Goal: Information Seeking & Learning: Learn about a topic

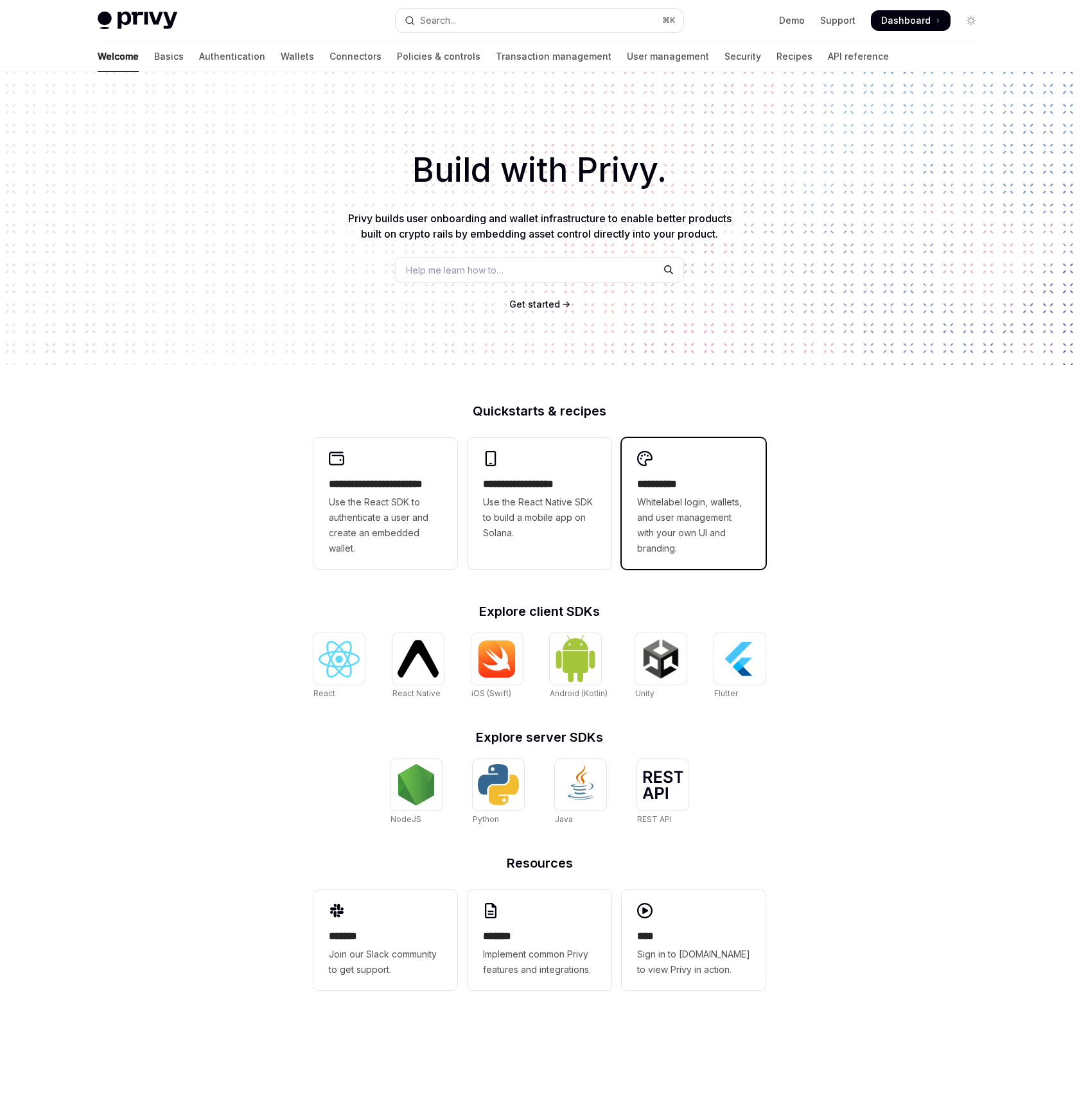
click at [699, 502] on span "Whitelabel login, wallets, and user management with your own UI and branding." at bounding box center [693, 525] width 113 height 62
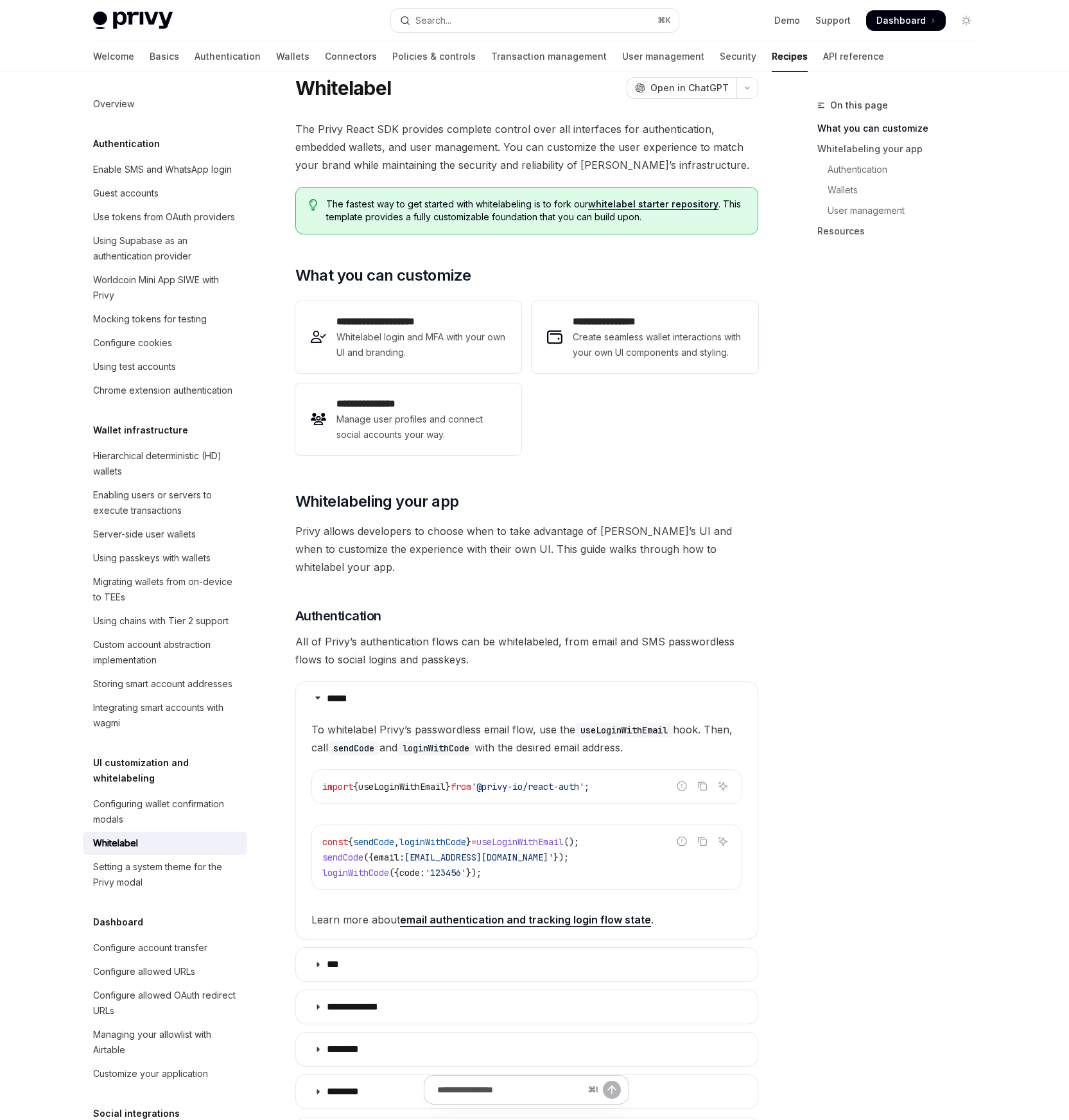
scroll to position [2, 0]
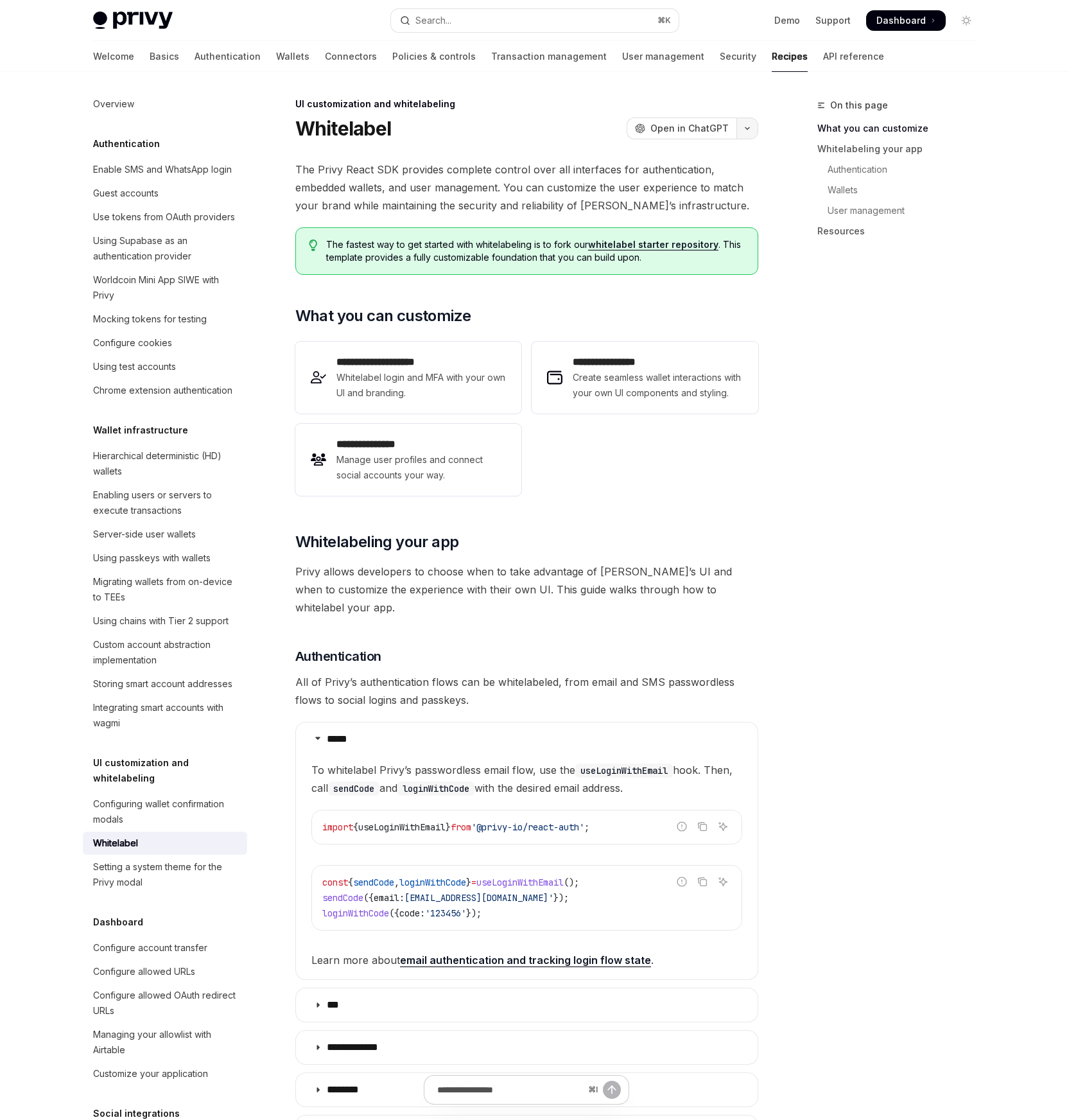
click at [747, 126] on icon "button" at bounding box center [748, 128] width 15 height 5
click at [648, 224] on div "Copy page as Markdown for LLMs" at bounding box center [675, 228] width 125 height 10
click at [134, 827] on div "Configuring wallet confirmation modals" at bounding box center [166, 812] width 147 height 31
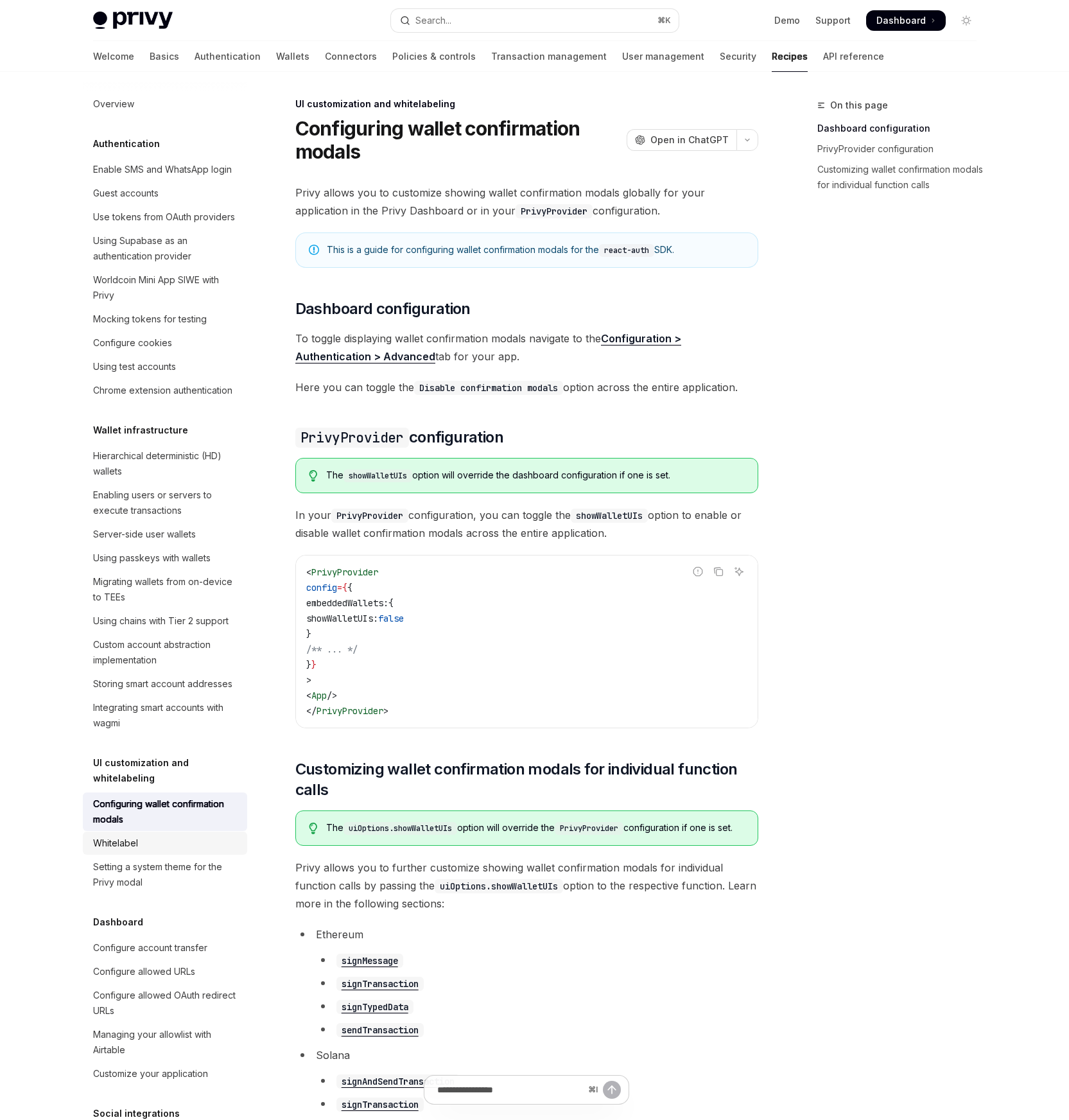
click at [128, 850] on div "Whitelabel" at bounding box center [115, 843] width 45 height 15
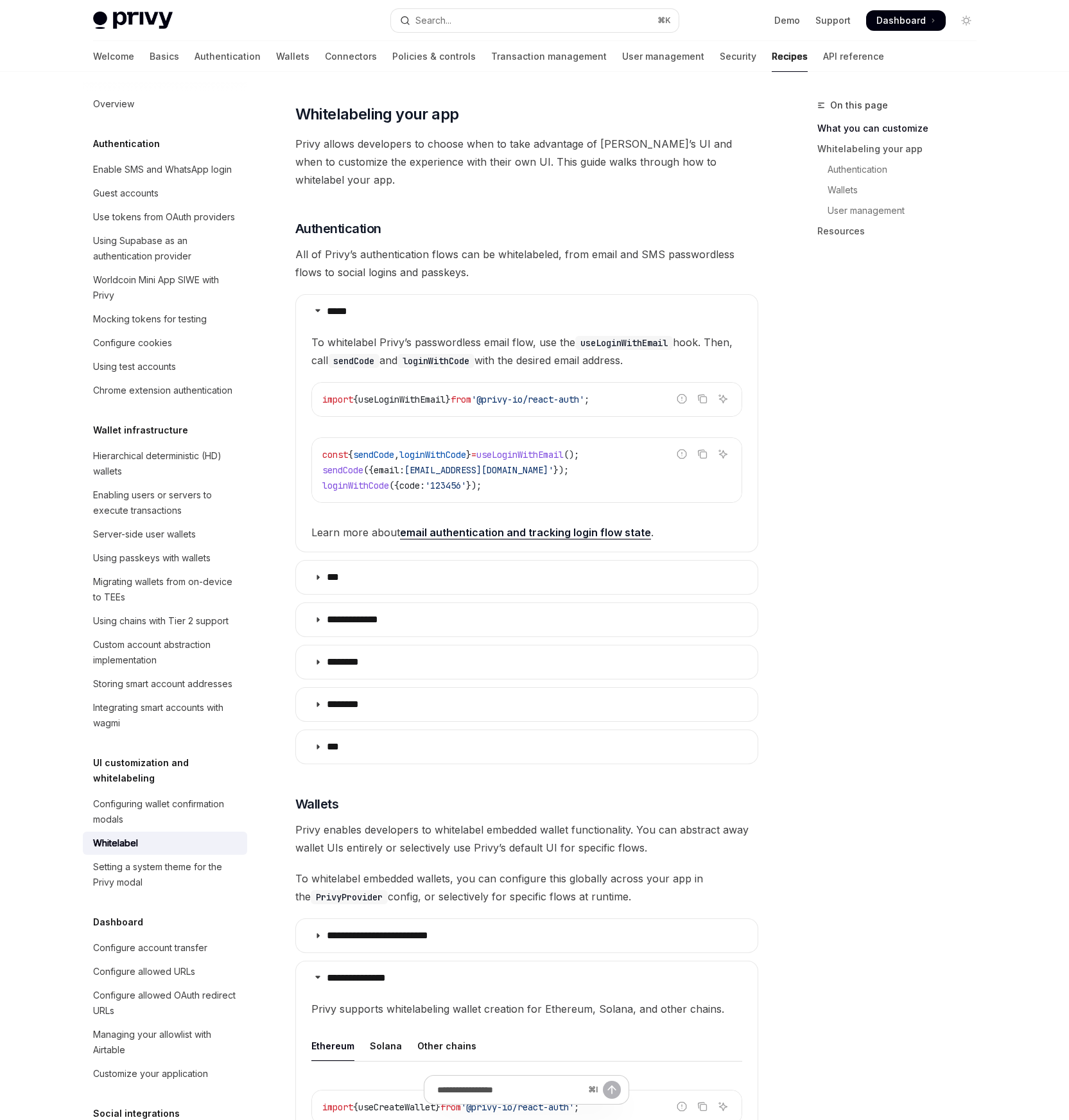
scroll to position [209, 0]
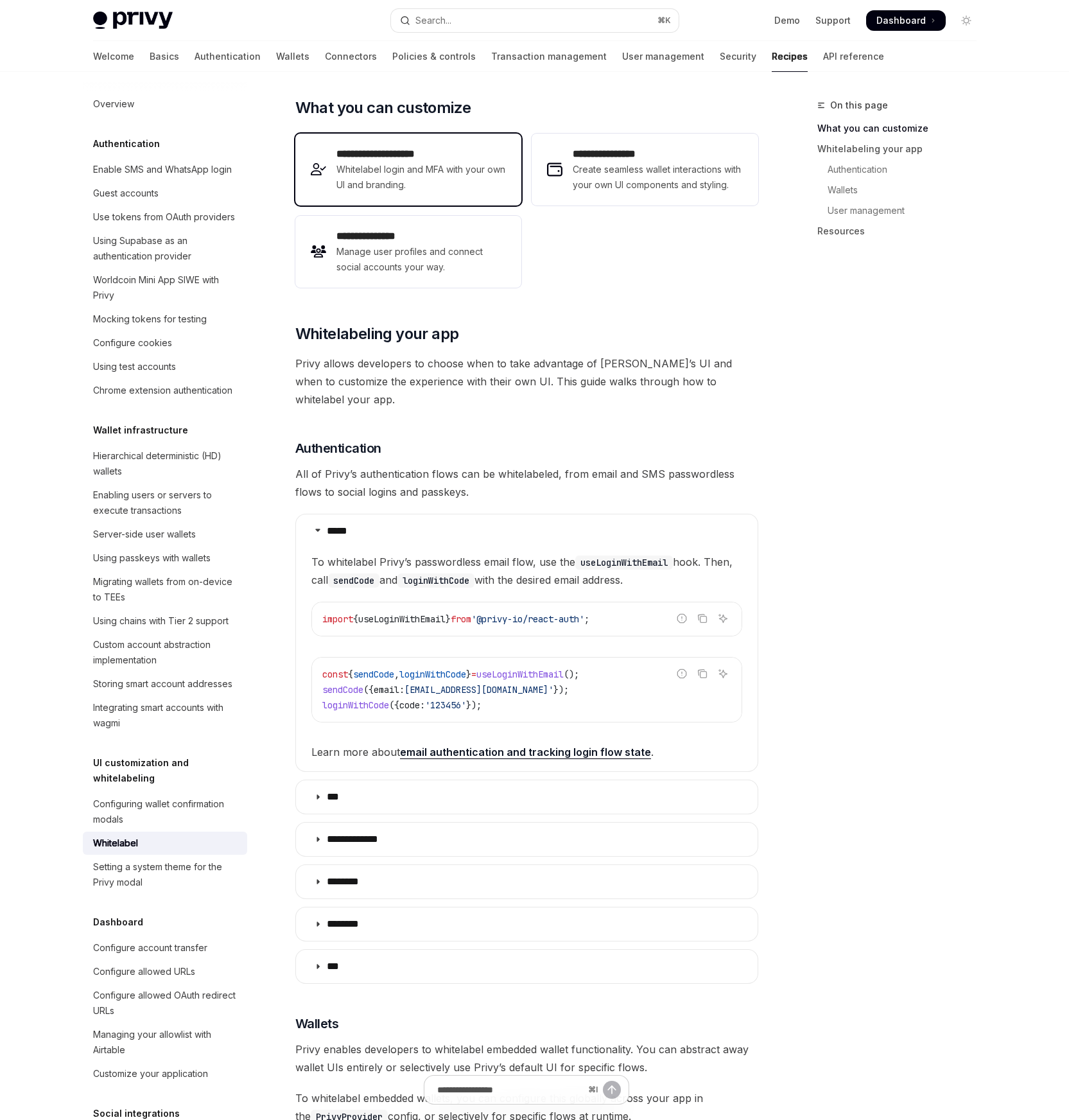
click at [418, 184] on span "Whitelabel login and MFA with your own UI and branding." at bounding box center [421, 177] width 170 height 31
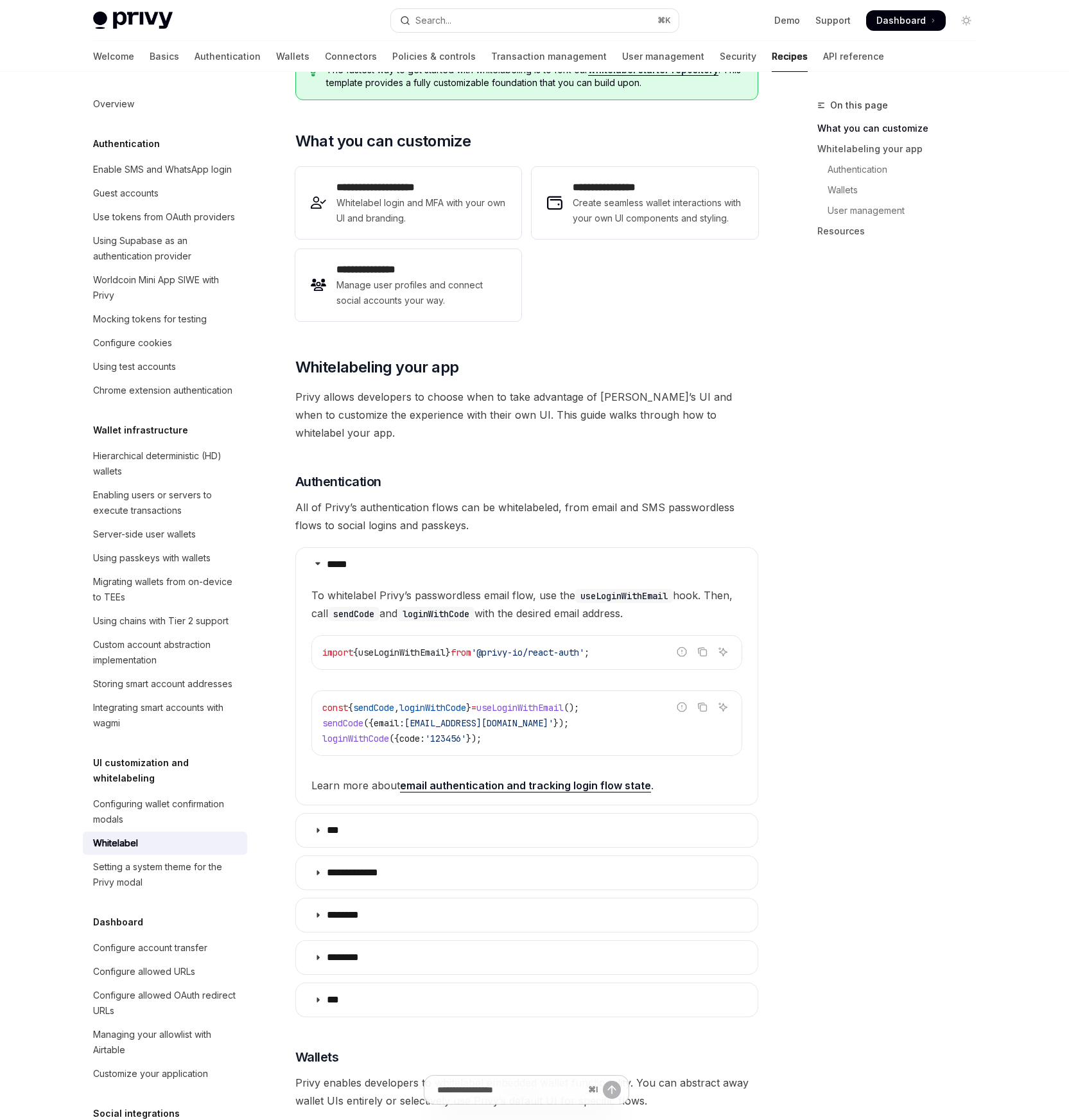
scroll to position [144, 0]
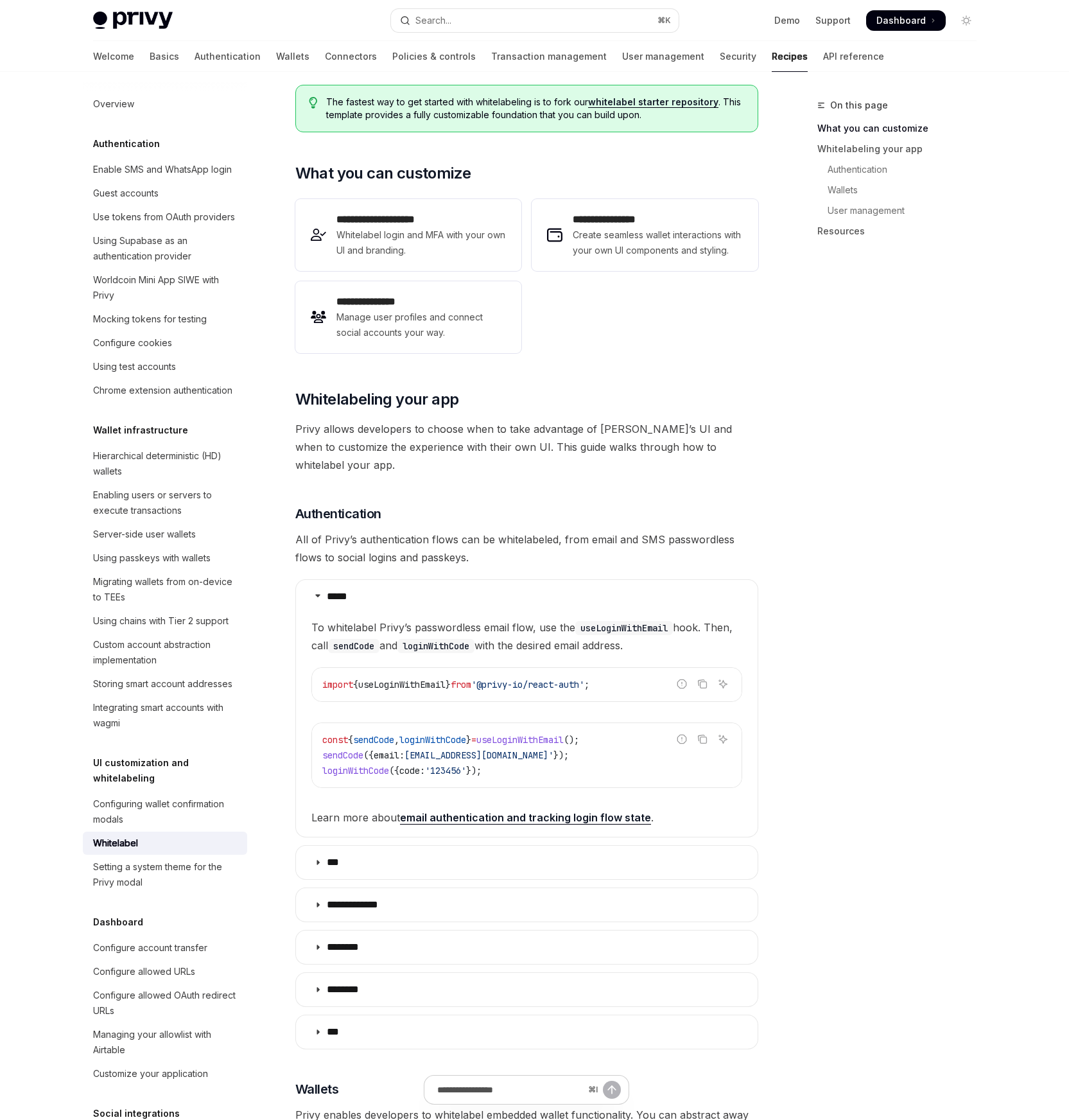
click at [531, 152] on div "**********" at bounding box center [527, 983] width 463 height 1930
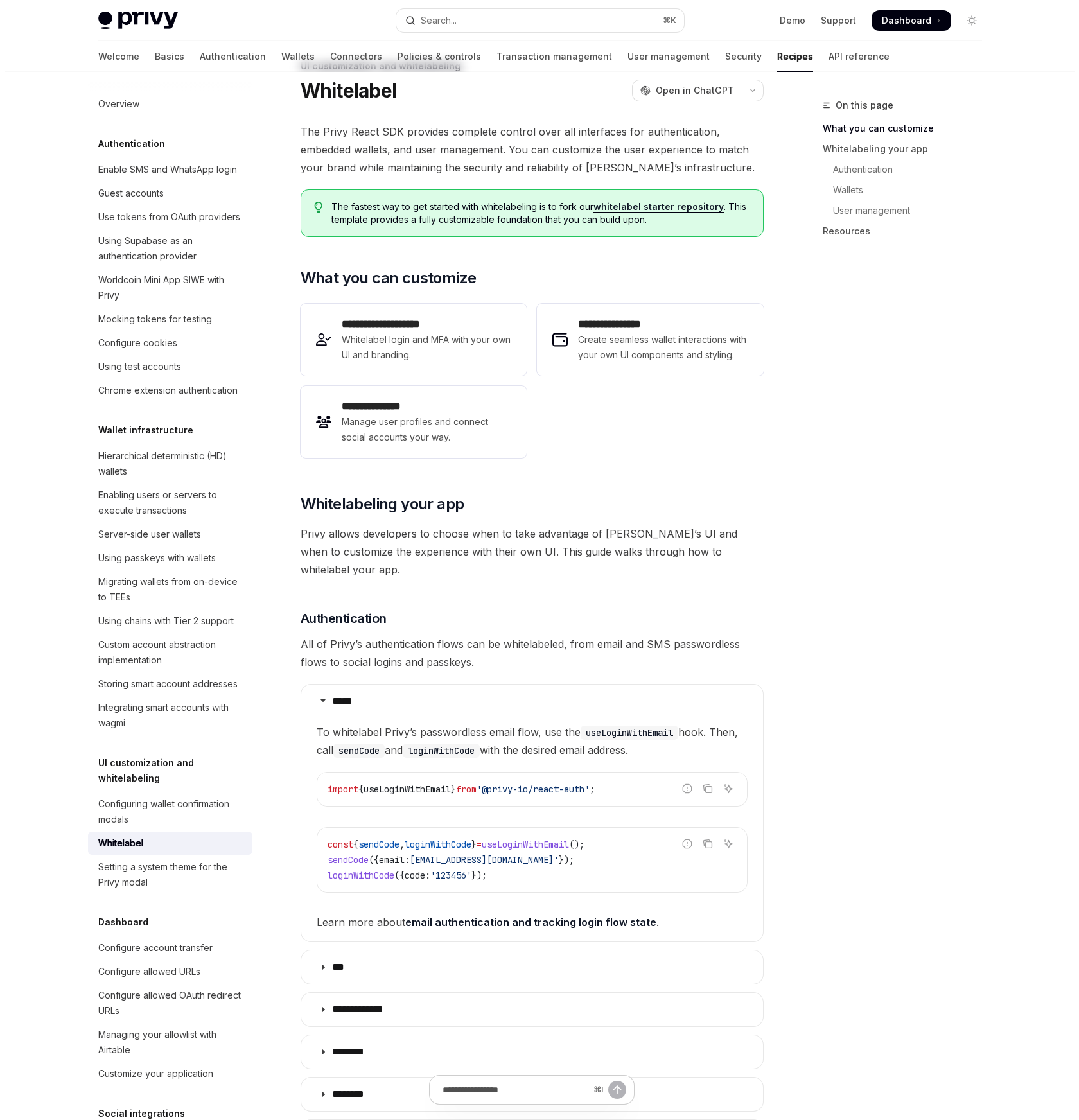
scroll to position [0, 0]
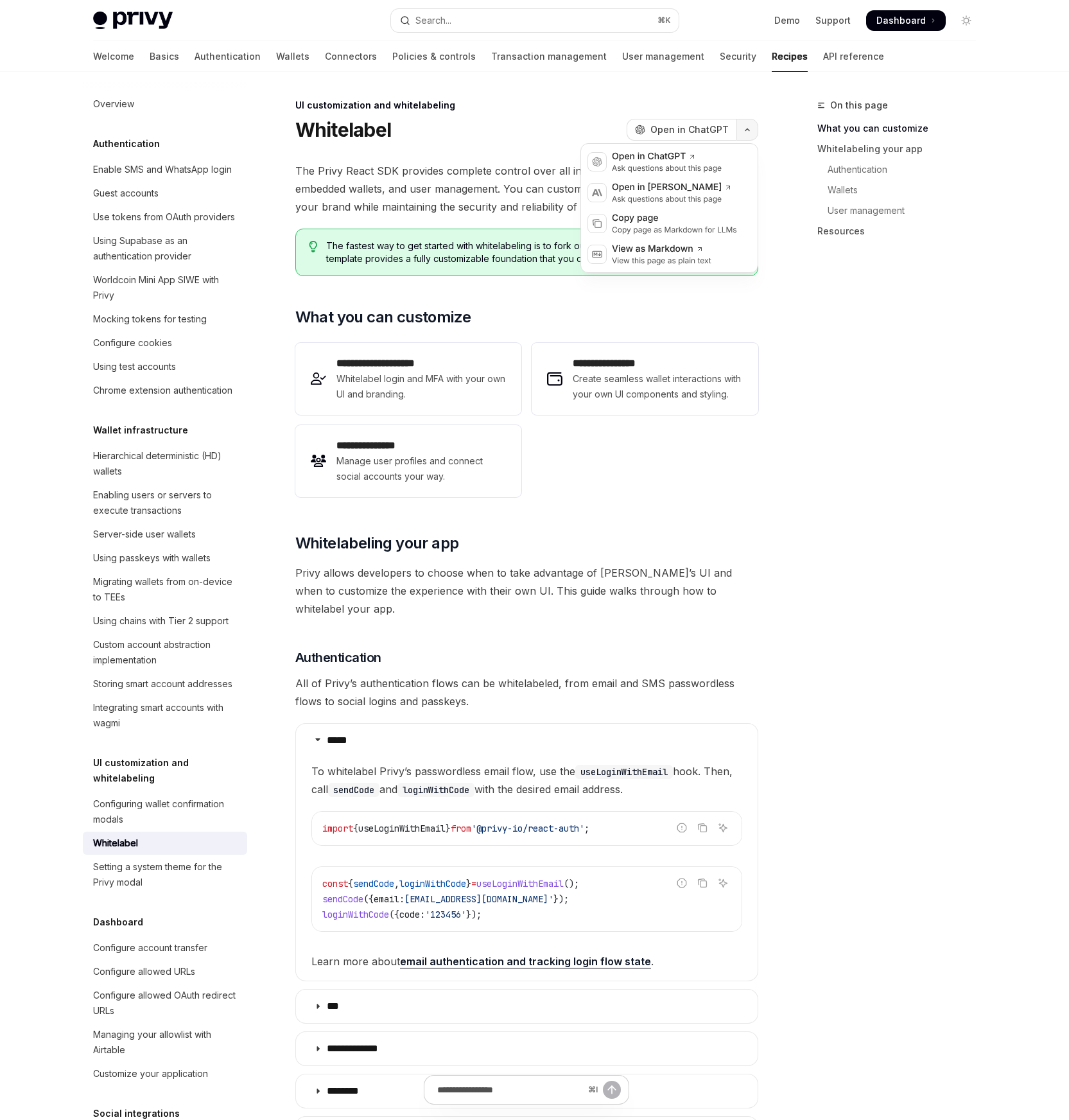
click at [752, 127] on icon "button" at bounding box center [748, 130] width 15 height 5
click at [662, 225] on div "Copy page as Markdown for LLMs" at bounding box center [675, 229] width 125 height 10
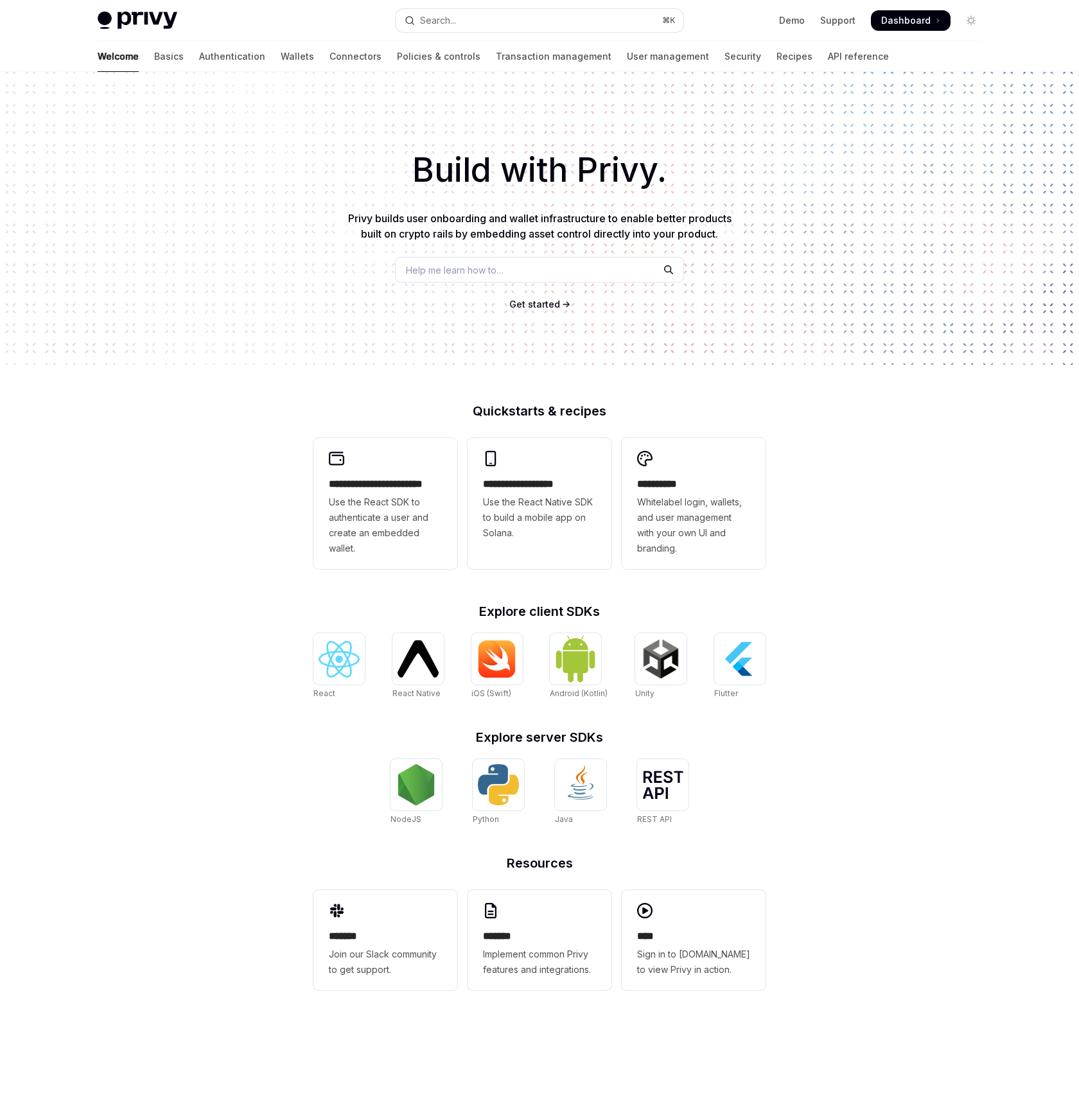
type textarea "*"
click at [315, 20] on div "Privy Docs home page" at bounding box center [241, 21] width 288 height 18
